Goal: Information Seeking & Learning: Check status

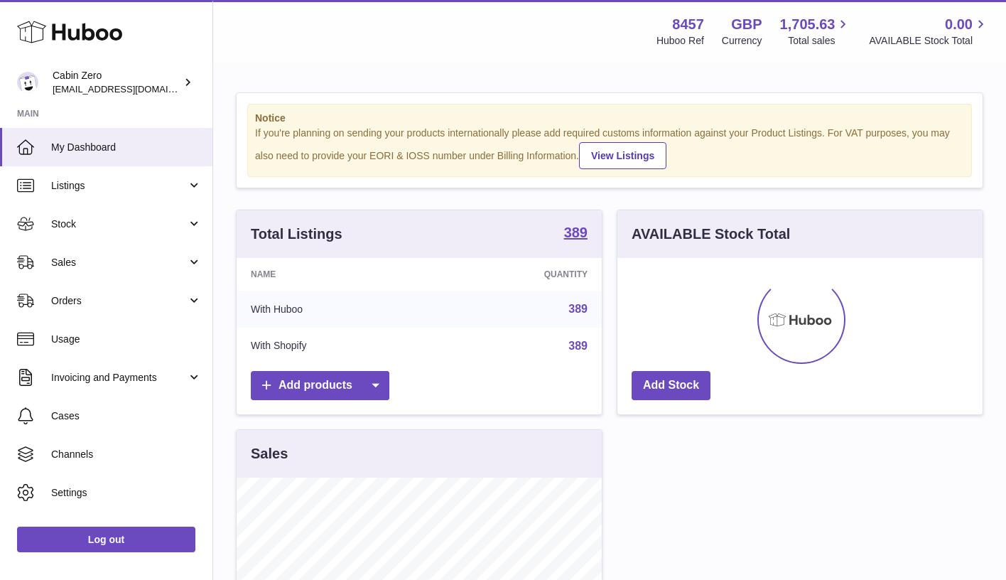
scroll to position [222, 365]
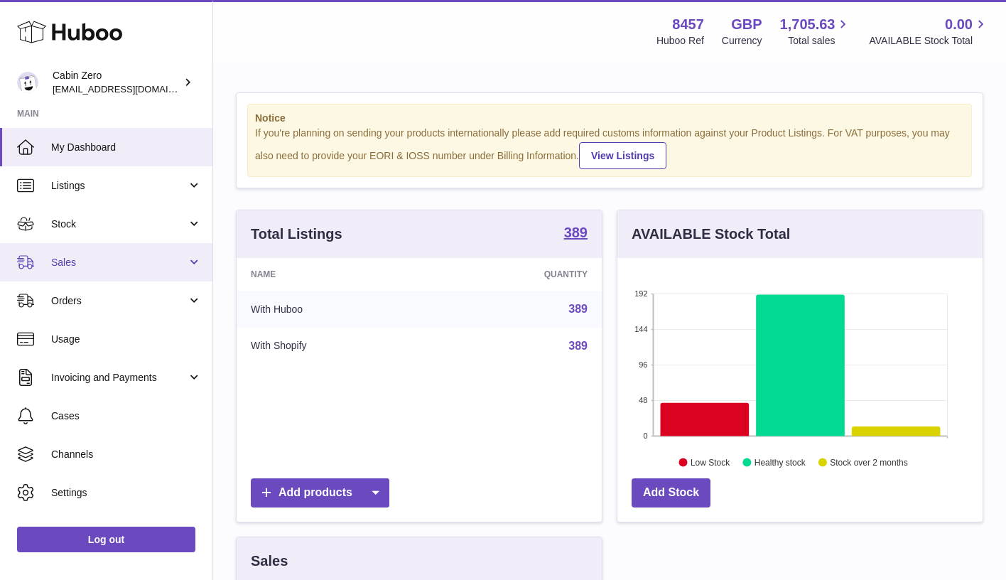
click at [195, 260] on link "Sales" at bounding box center [106, 262] width 212 height 38
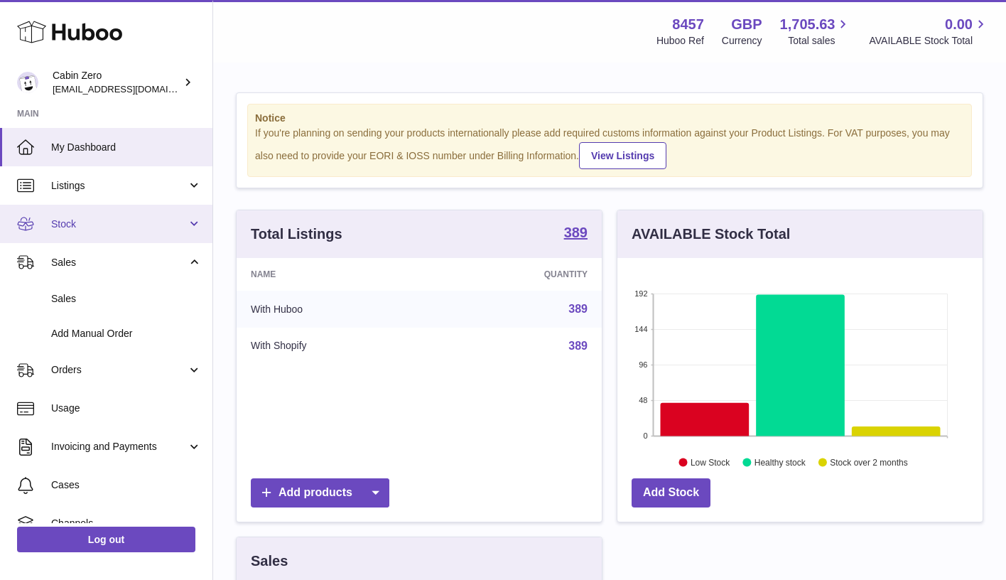
click at [180, 228] on span "Stock" at bounding box center [119, 223] width 136 height 13
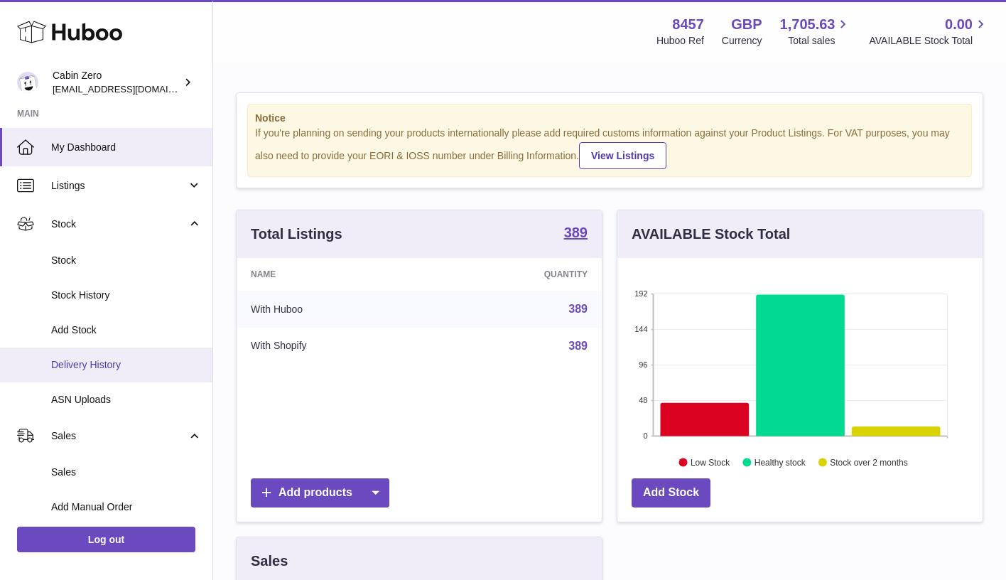
click at [109, 364] on span "Delivery History" at bounding box center [126, 364] width 151 height 13
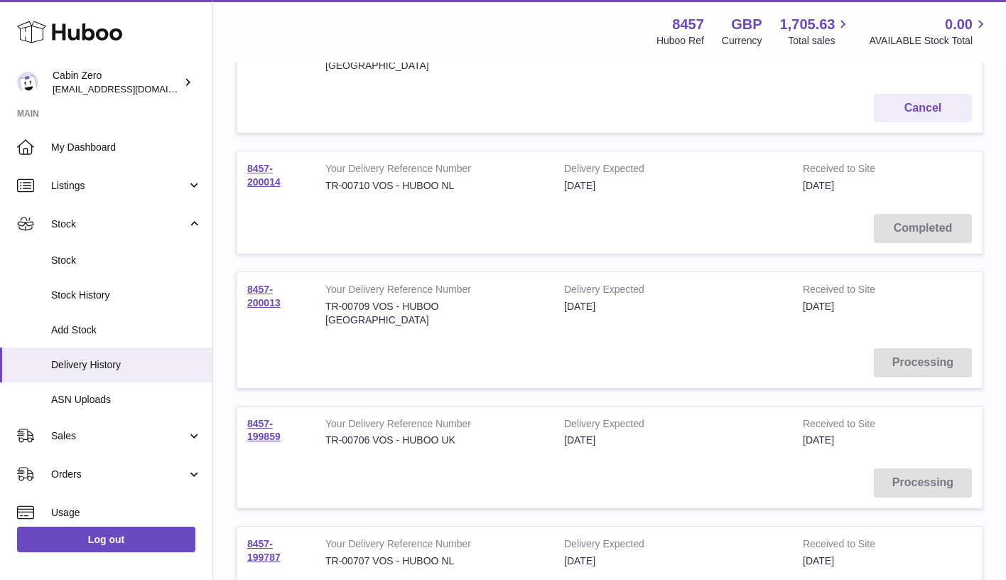
scroll to position [366, 0]
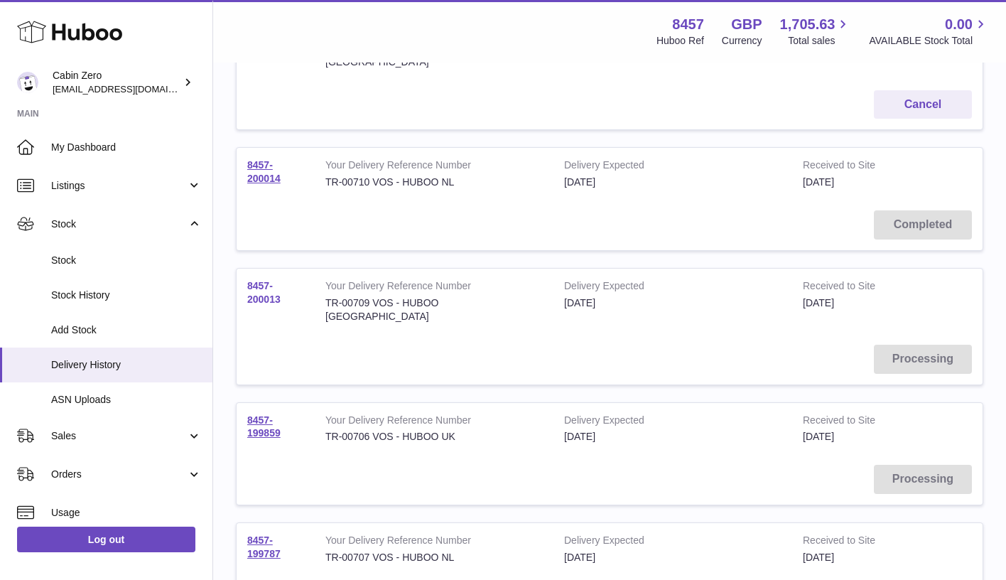
click at [266, 280] on link "8457-200013" at bounding box center [263, 292] width 33 height 25
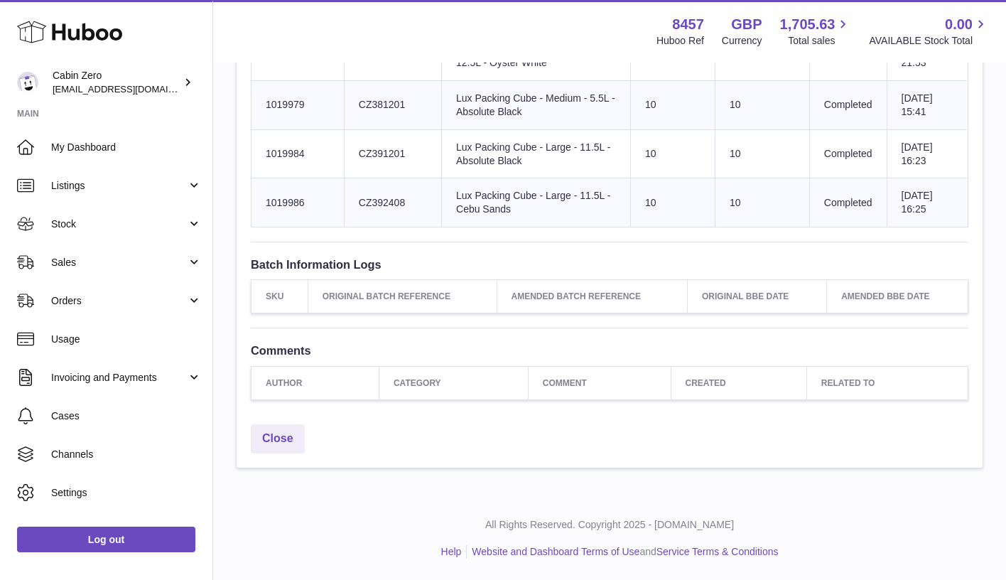
scroll to position [2569, 0]
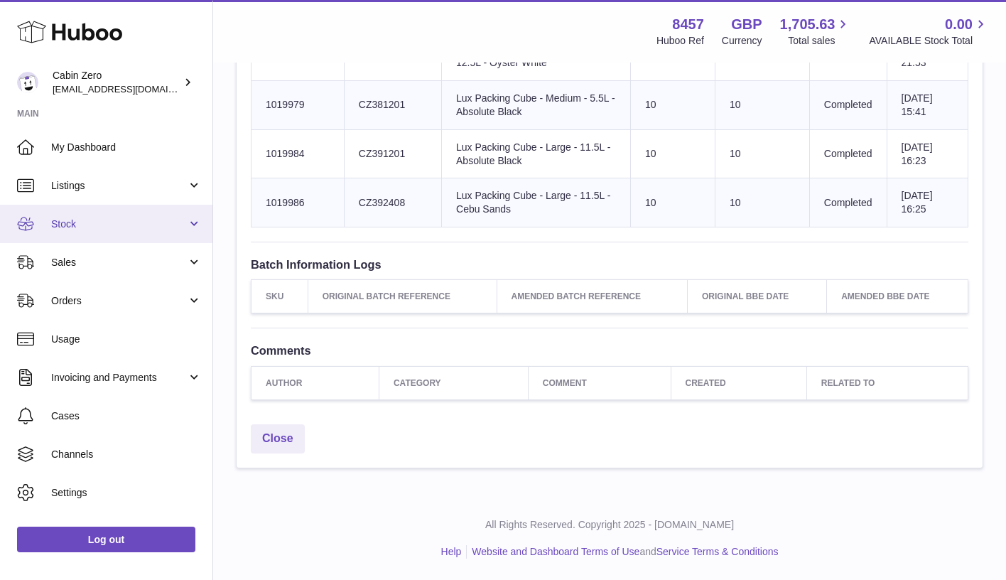
click at [115, 225] on span "Stock" at bounding box center [119, 223] width 136 height 13
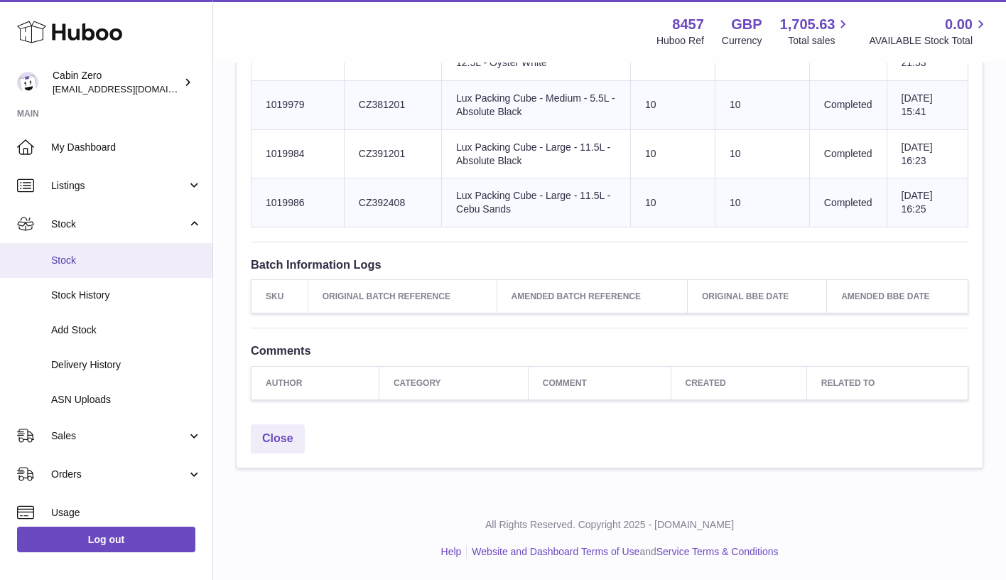
click at [121, 254] on span "Stock" at bounding box center [126, 260] width 151 height 13
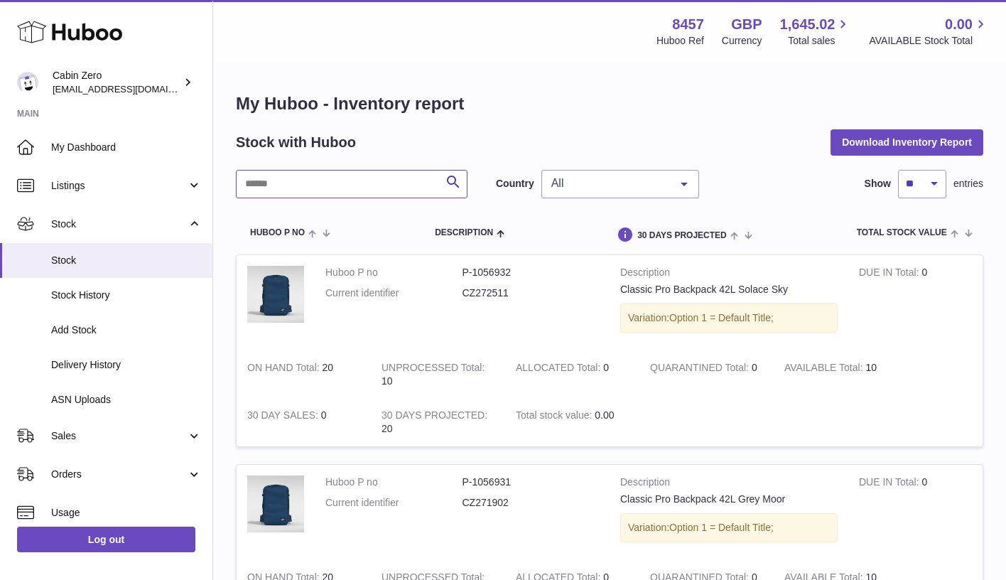
click at [376, 185] on input "text" at bounding box center [352, 184] width 232 height 28
paste input "********"
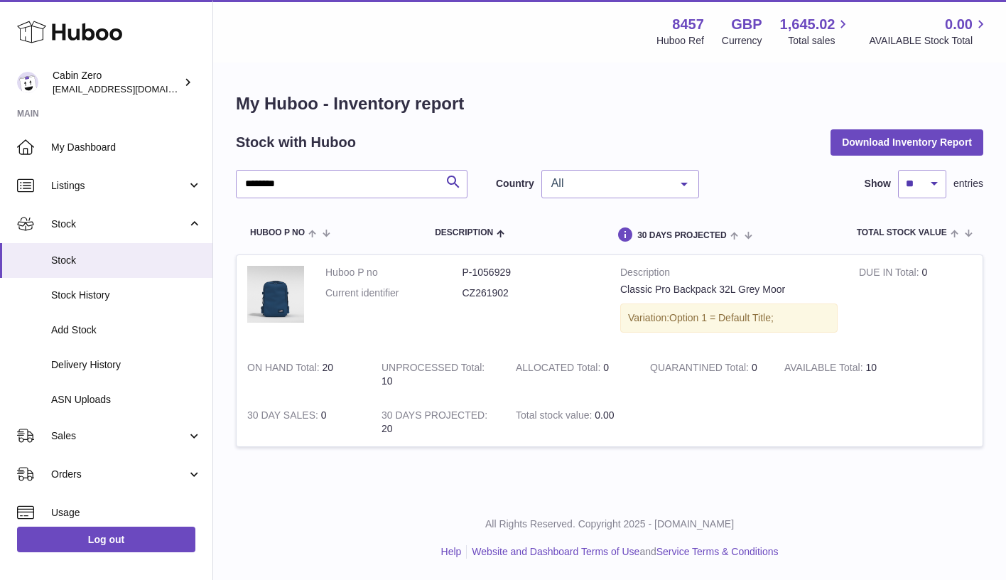
click at [680, 183] on div at bounding box center [684, 183] width 28 height 27
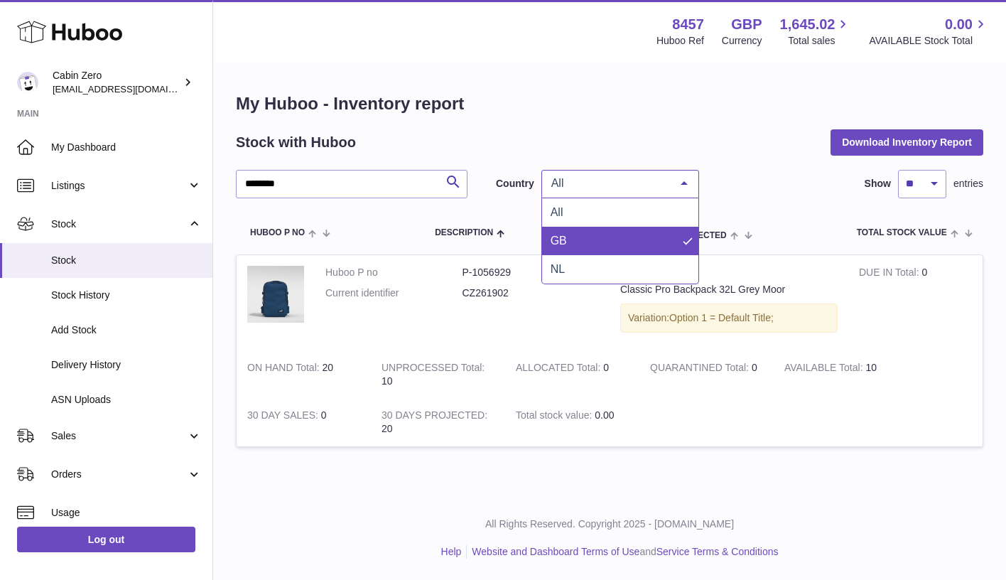
click at [638, 241] on span "GB" at bounding box center [620, 241] width 156 height 28
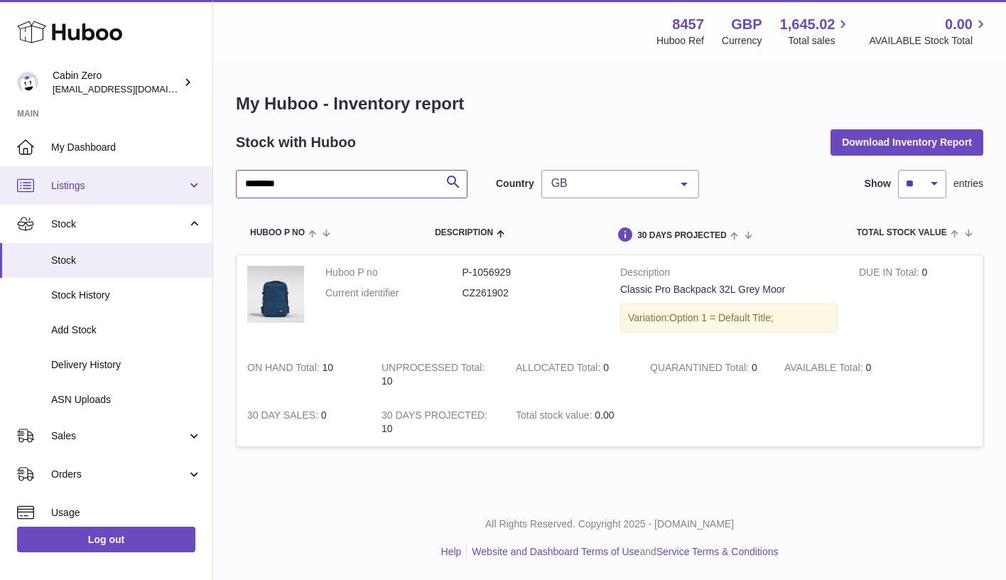
drag, startPoint x: 353, startPoint y: 187, endPoint x: 199, endPoint y: 185, distance: 154.1
click at [199, 185] on div "Huboo Cabin Zero [EMAIL_ADDRESS][DOMAIN_NAME] Main My Dashboard Listings Not wi…" at bounding box center [503, 290] width 1006 height 580
paste input "text"
drag, startPoint x: 339, startPoint y: 176, endPoint x: 175, endPoint y: 177, distance: 163.3
click at [175, 178] on div "Huboo Cabin Zero [EMAIL_ADDRESS][DOMAIN_NAME] Main My Dashboard Listings Not wi…" at bounding box center [503, 290] width 1006 height 580
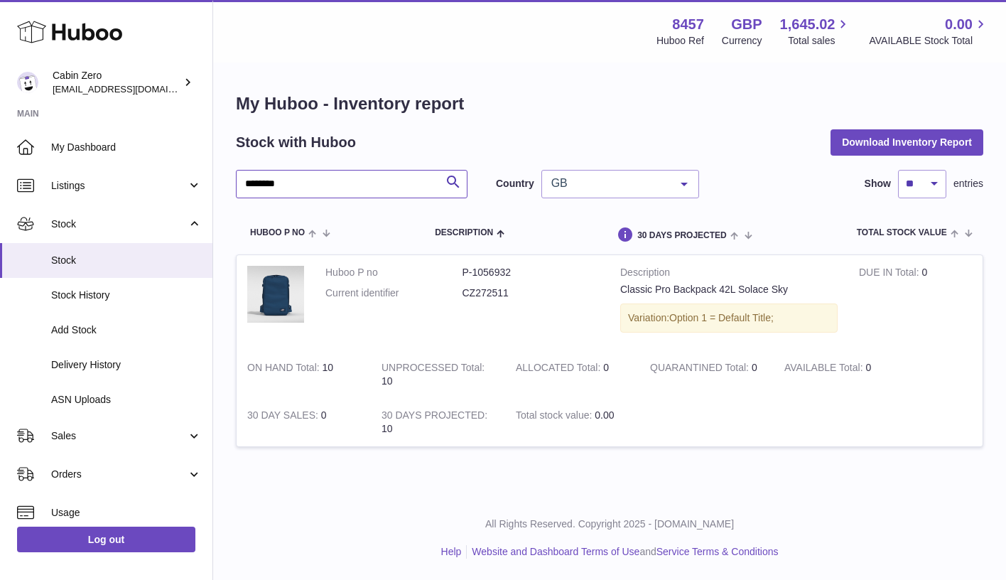
drag, startPoint x: 344, startPoint y: 182, endPoint x: 212, endPoint y: 182, distance: 132.8
click at [212, 182] on div "Huboo Cabin Zero [EMAIL_ADDRESS][DOMAIN_NAME] Main My Dashboard Listings Not wi…" at bounding box center [503, 290] width 1006 height 580
paste input "text"
type input "********"
